Goal: Information Seeking & Learning: Check status

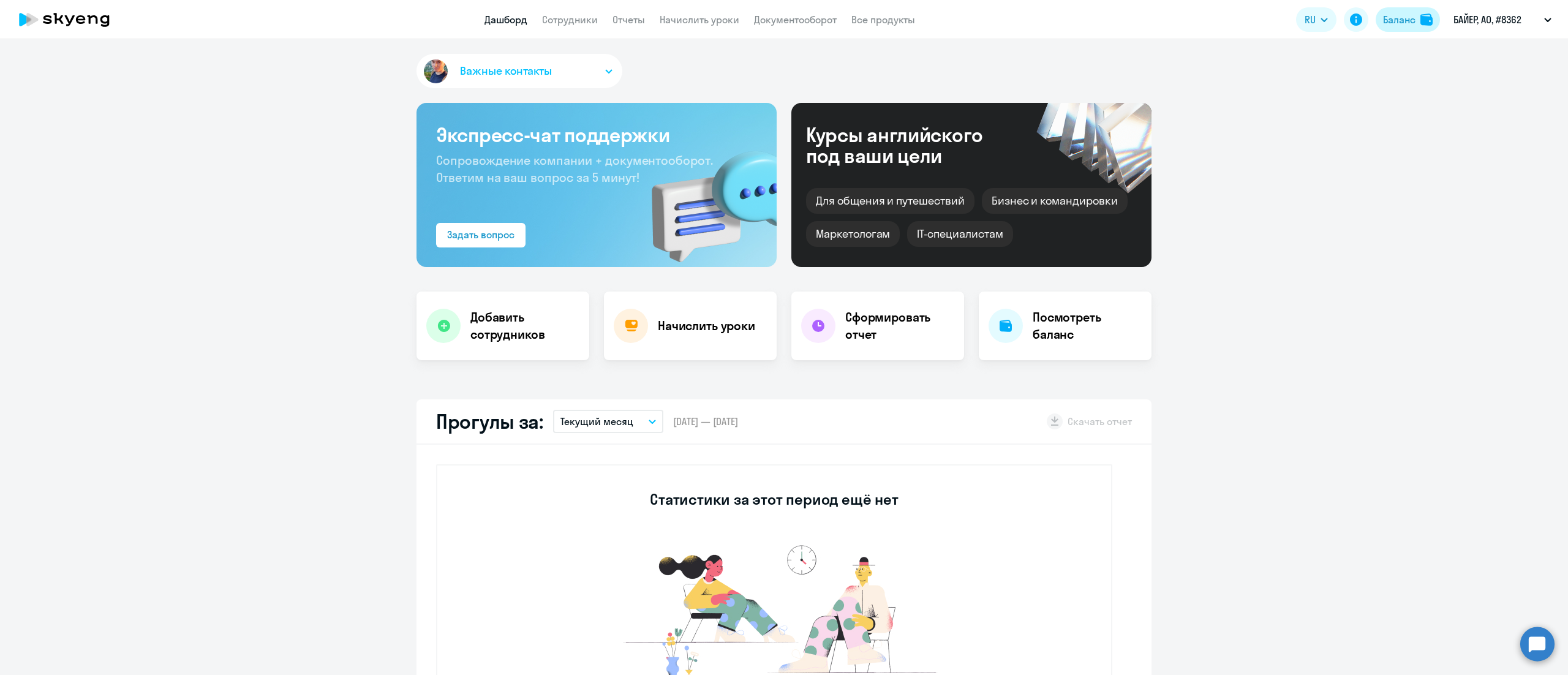
click at [1392, 19] on div "Баланс" at bounding box center [1399, 19] width 32 height 15
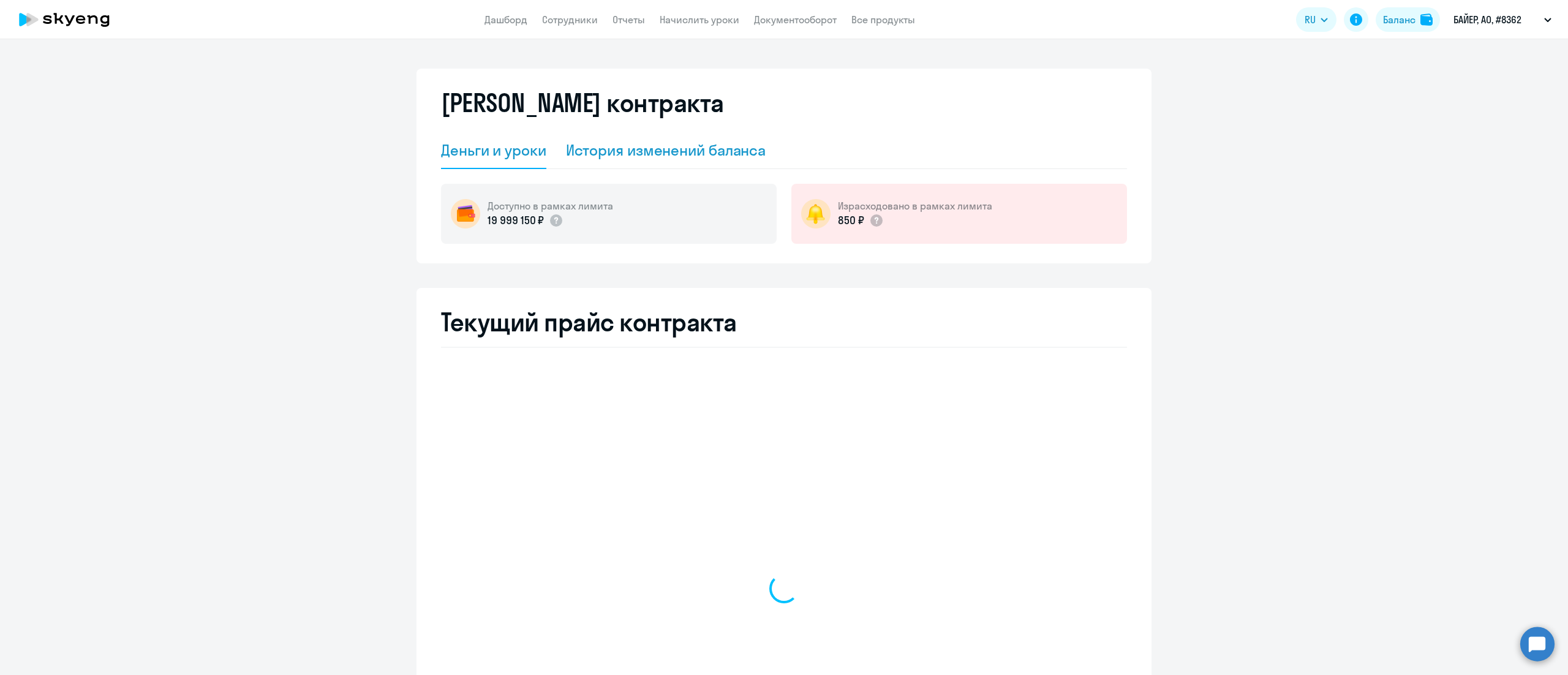
select select "english_adult_not_native_speaker"
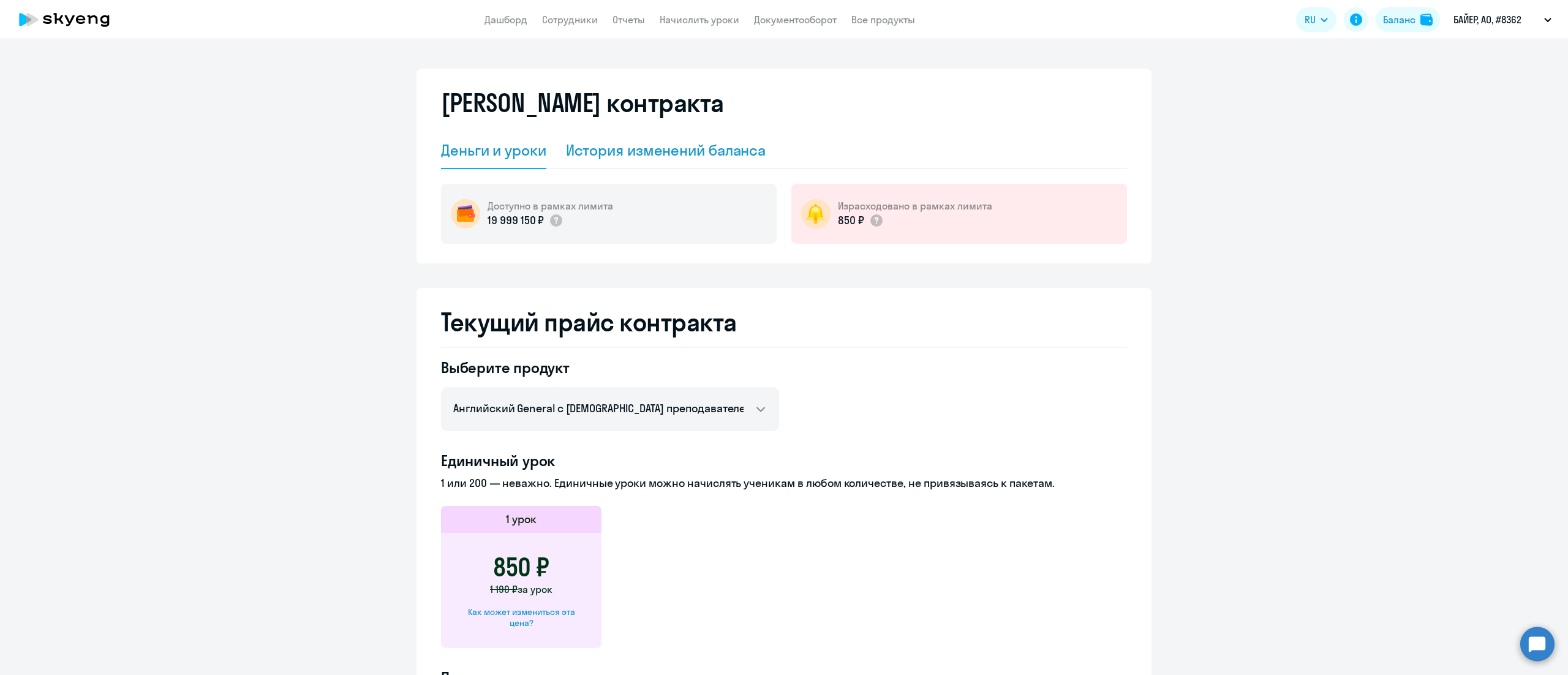
click at [745, 143] on div "История изменений баланса" at bounding box center [666, 149] width 200 height 19
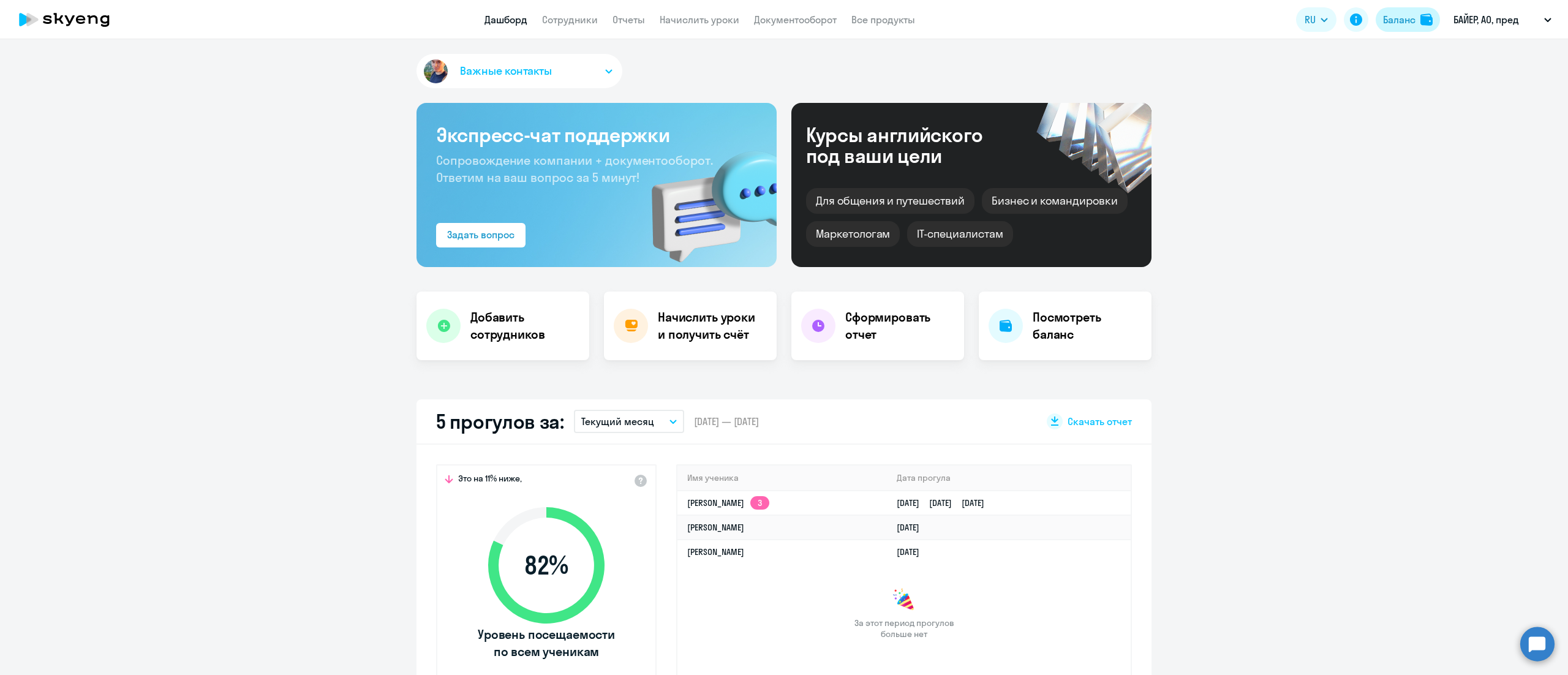
click at [1410, 16] on div "Баланс" at bounding box center [1399, 19] width 32 height 15
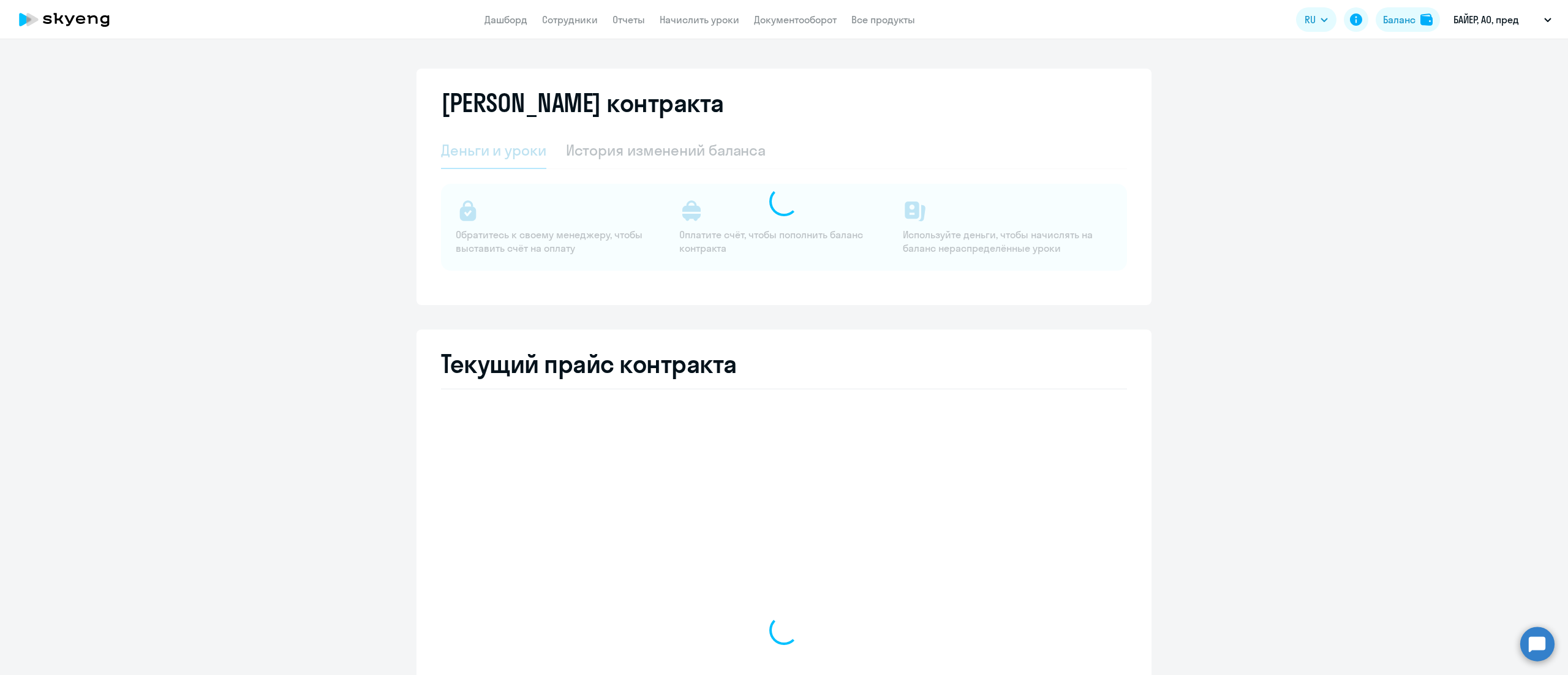
select select "english_adult_not_native_speaker"
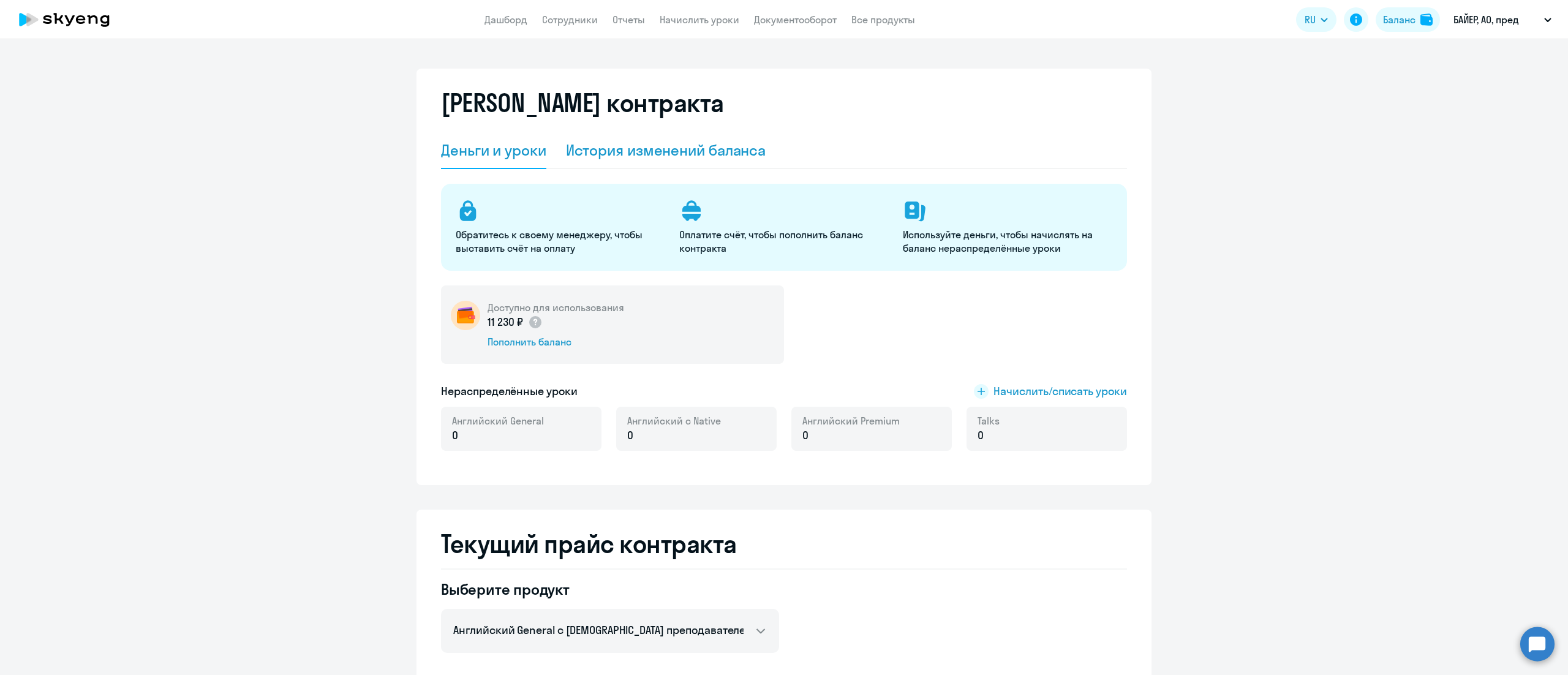
click at [662, 149] on div "История изменений баланса" at bounding box center [666, 149] width 200 height 19
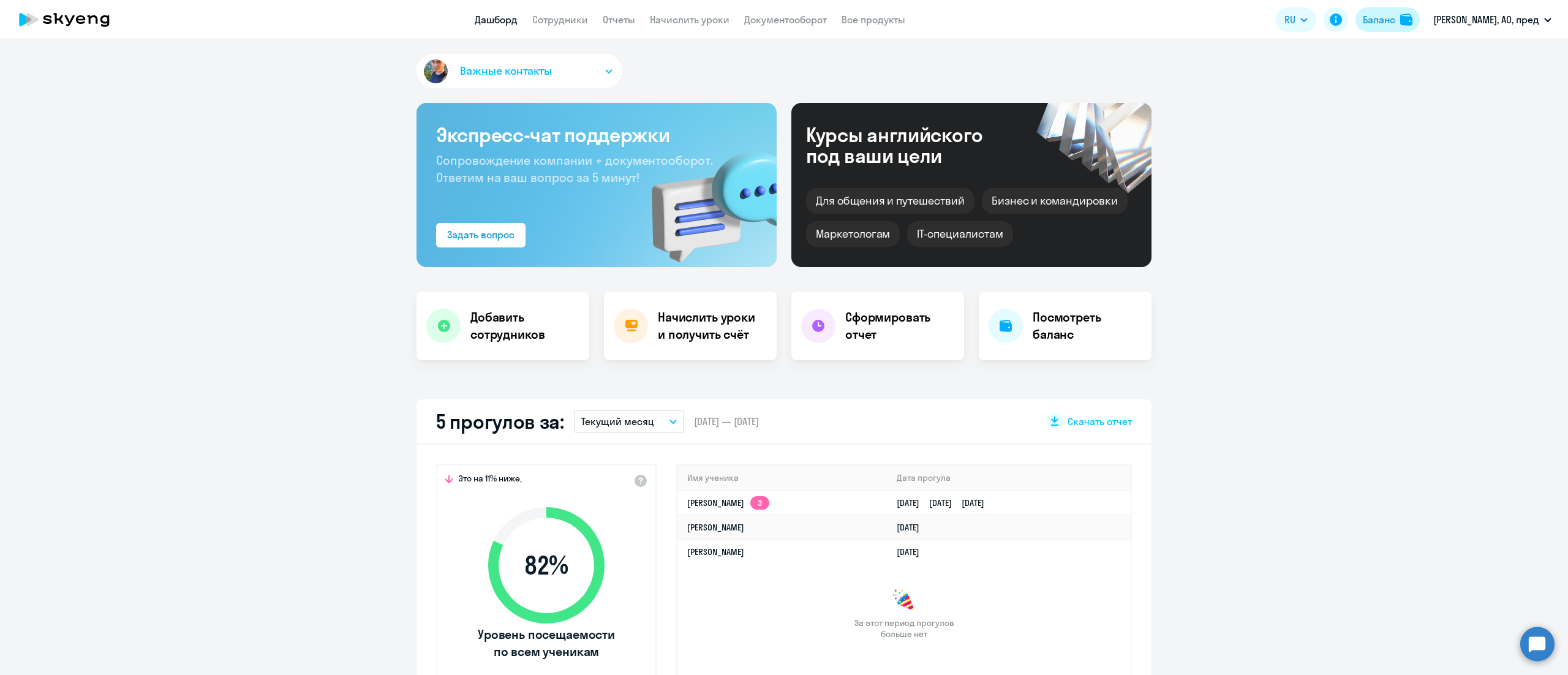
click at [1395, 23] on div "Баланс" at bounding box center [1379, 19] width 32 height 15
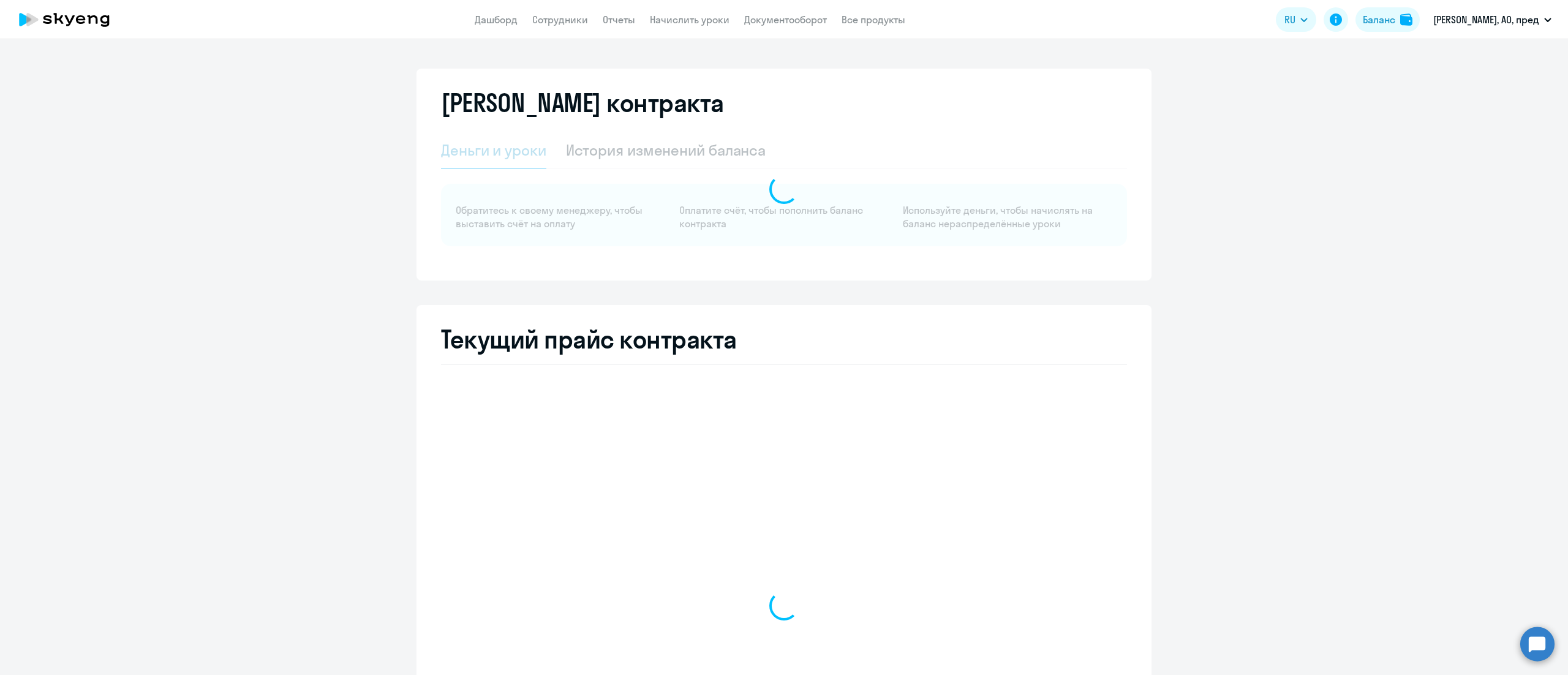
select select "english_adult_not_native_speaker"
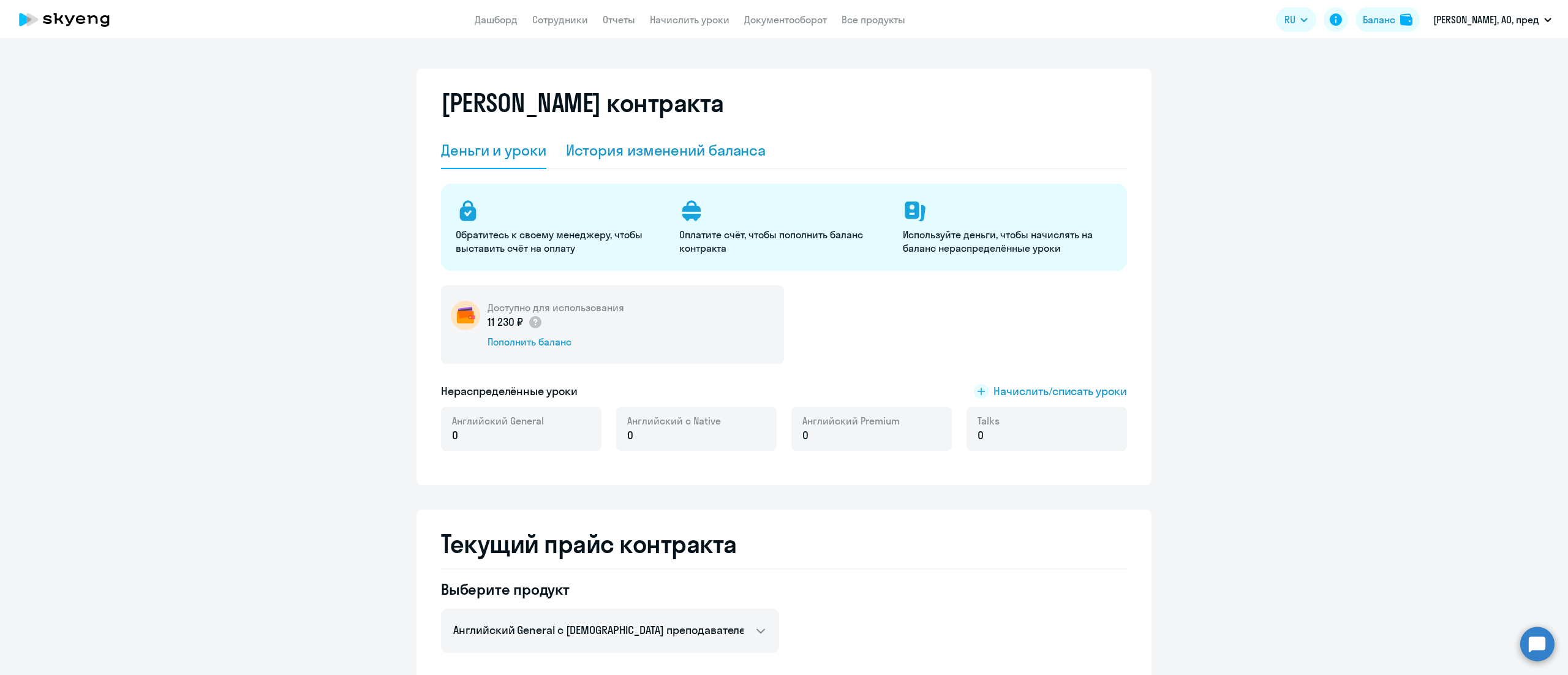
click at [694, 156] on div "История изменений баланса" at bounding box center [666, 149] width 200 height 19
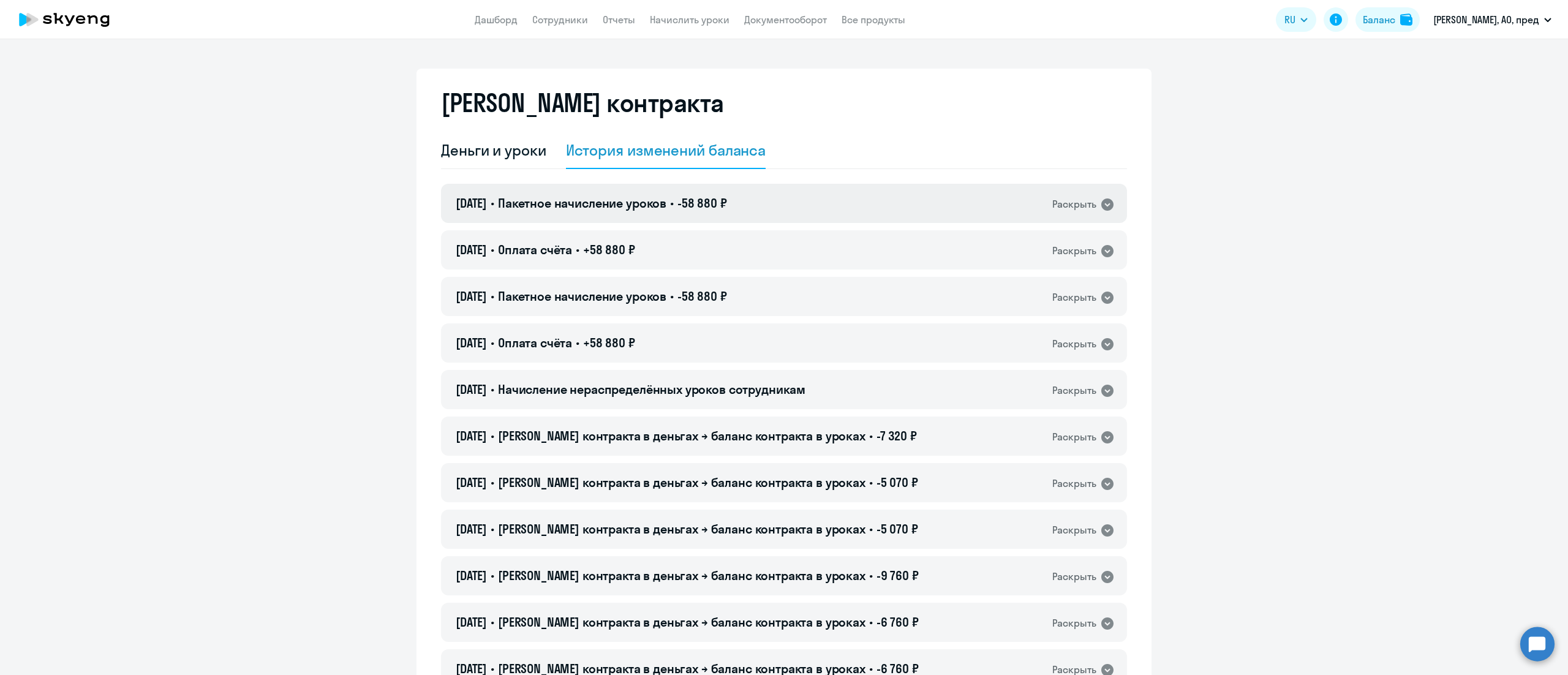
click at [772, 207] on div "31.07.2025 • Пакетное начисление уроков • -58 880 ₽ Раскрыть" at bounding box center [784, 203] width 686 height 39
